Goal: Task Accomplishment & Management: Manage account settings

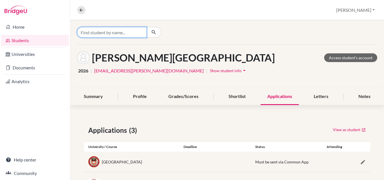
click at [99, 33] on input "Find student by name..." at bounding box center [112, 32] width 70 height 11
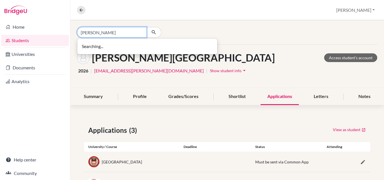
type input "Garcia"
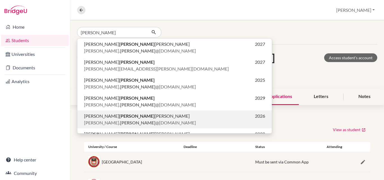
click at [103, 118] on span "FEDERICO GARCIA VILLEGAS" at bounding box center [137, 116] width 106 height 7
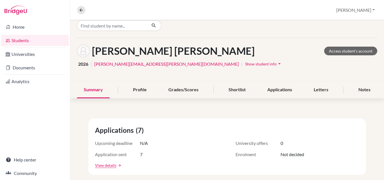
scroll to position [7, 0]
click at [245, 61] on button "Show student info arrow_drop_down" at bounding box center [264, 63] width 38 height 9
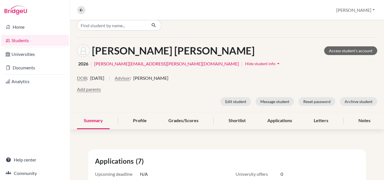
click at [245, 61] on button "Hide student info arrow_drop_up" at bounding box center [263, 63] width 37 height 9
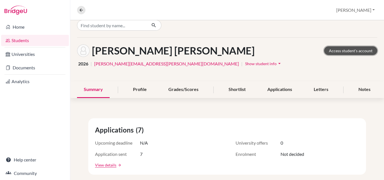
click at [346, 51] on link "Access student's account" at bounding box center [350, 50] width 53 height 9
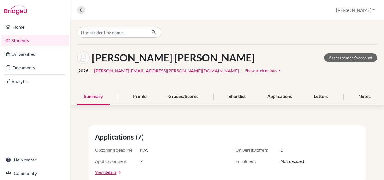
click at [24, 40] on link "Students" at bounding box center [35, 40] width 68 height 11
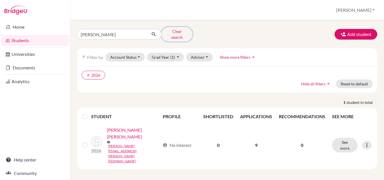
click at [172, 33] on button "Clear search" at bounding box center [176, 34] width 31 height 15
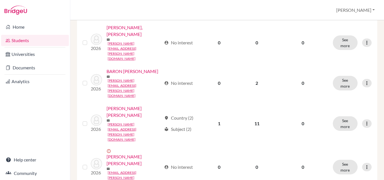
scroll to position [504, 0]
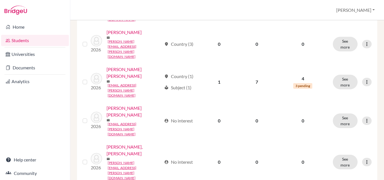
scroll to position [516, 0]
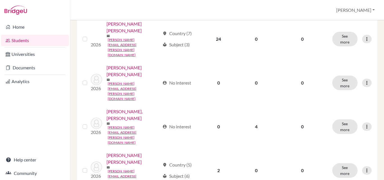
scroll to position [141, 0]
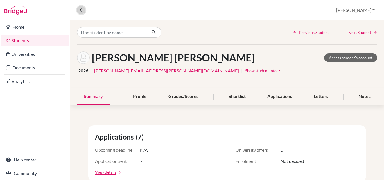
click at [81, 9] on icon at bounding box center [81, 10] width 5 height 5
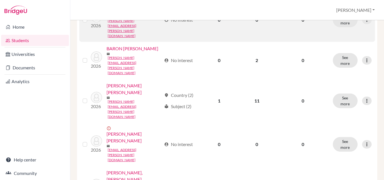
scroll to position [504, 0]
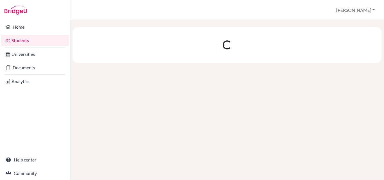
scroll to position [0, 0]
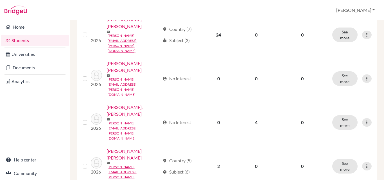
scroll to position [161, 0]
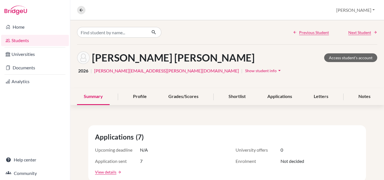
click at [245, 70] on span "Show student info" at bounding box center [260, 70] width 31 height 5
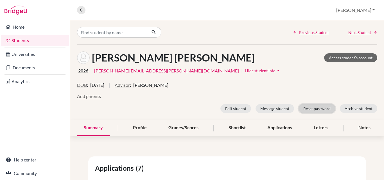
click at [318, 110] on button "Reset password" at bounding box center [316, 108] width 37 height 9
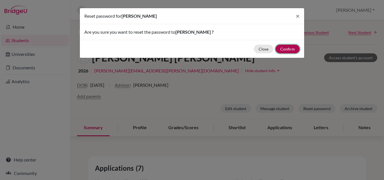
click at [290, 49] on button "Confirm" at bounding box center [287, 49] width 24 height 9
